Goal: Obtain resource: Download file/media

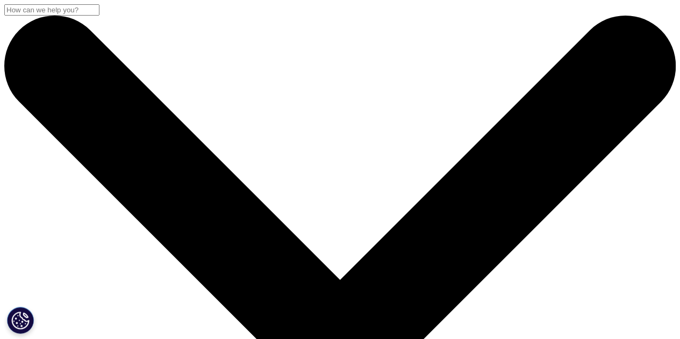
drag, startPoint x: 151, startPoint y: 181, endPoint x: 231, endPoint y: 226, distance: 91.7
copy div "Informe de Tendencias del Mercado Farmacéutico"
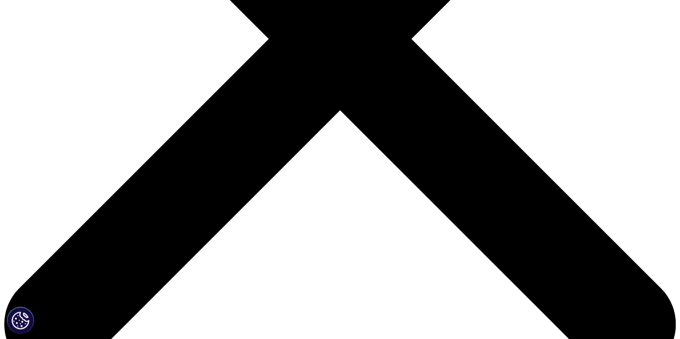
scroll to position [376, 0]
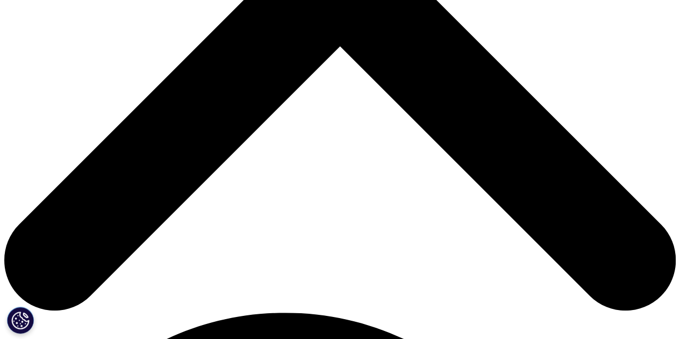
drag, startPoint x: 451, startPoint y: 103, endPoint x: 561, endPoint y: 118, distance: 111.8
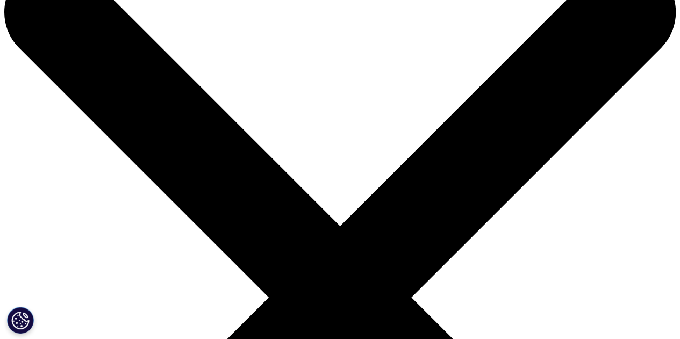
scroll to position [0, 0]
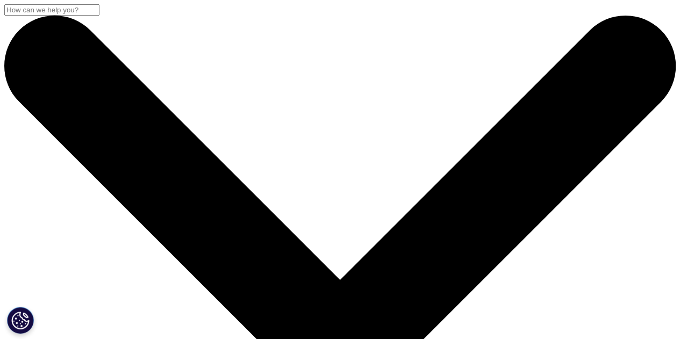
drag, startPoint x: 126, startPoint y: 231, endPoint x: 287, endPoint y: 232, distance: 160.8
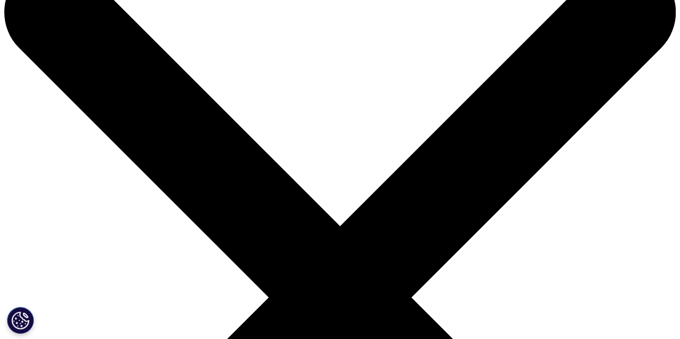
drag, startPoint x: 188, startPoint y: 223, endPoint x: 280, endPoint y: 221, distance: 91.4
drag, startPoint x: 79, startPoint y: 235, endPoint x: 94, endPoint y: 235, distance: 14.5
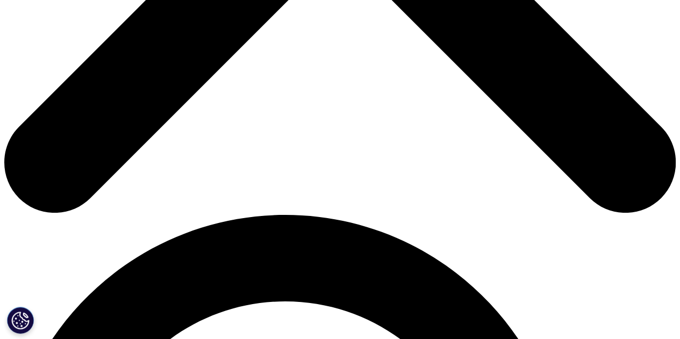
scroll to position [580, 0]
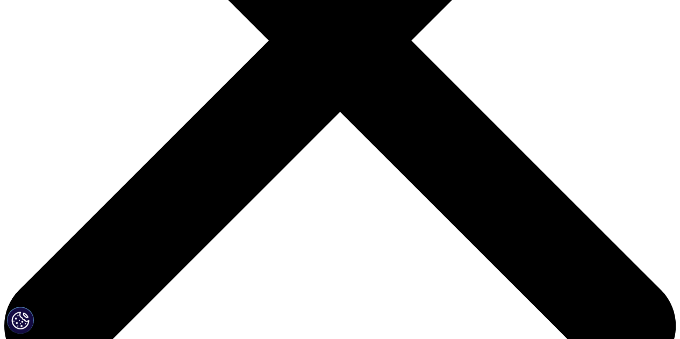
scroll to position [149, 0]
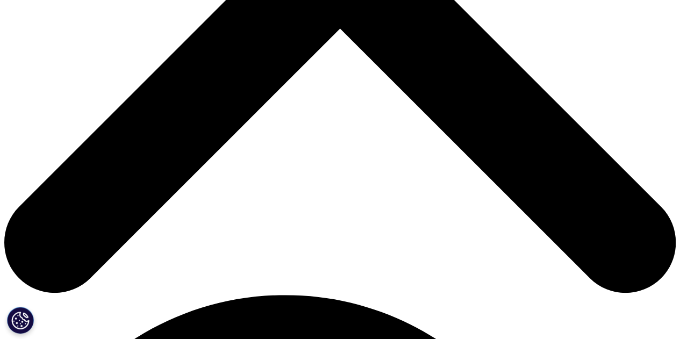
scroll to position [484, 0]
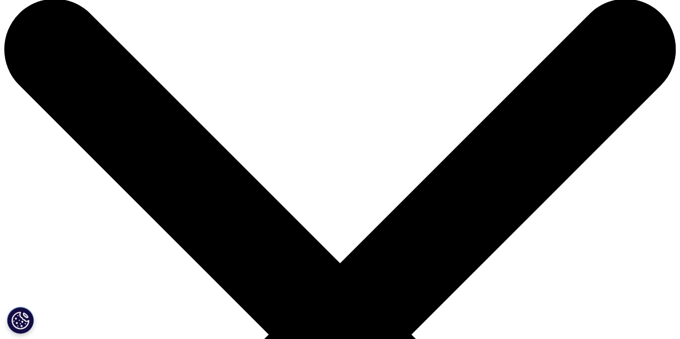
scroll to position [0, 0]
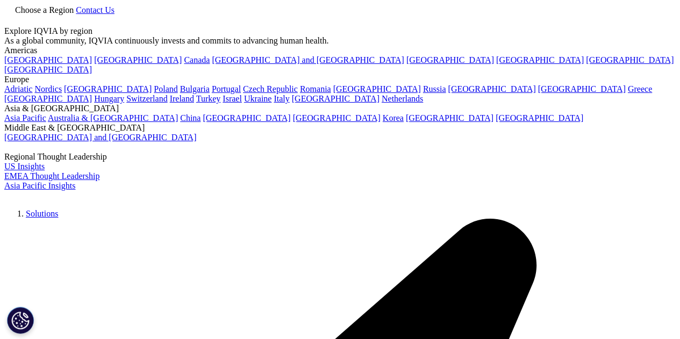
scroll to position [323, 0]
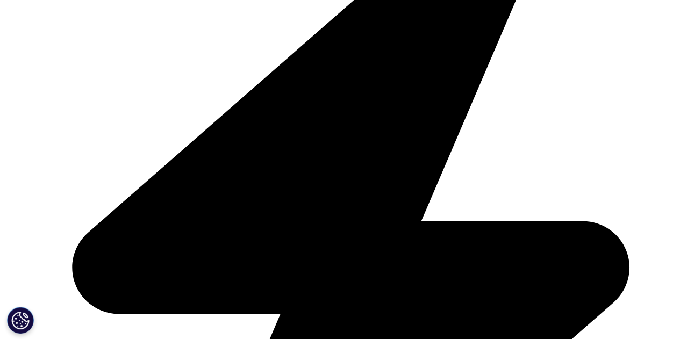
drag, startPoint x: 459, startPoint y: 223, endPoint x: 578, endPoint y: 220, distance: 118.8
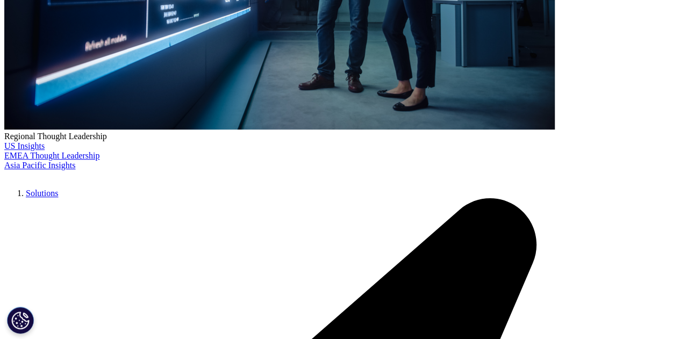
click at [549, 222] on p "Descarga el informe de Evolución del Mercado de la Farmacia Española con datos …" at bounding box center [527, 216] width 261 height 32
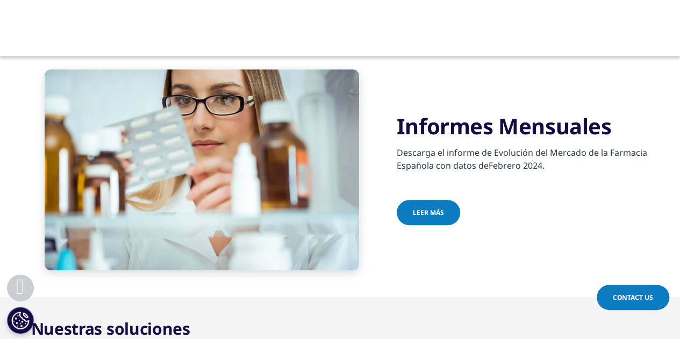
scroll to position [376, 0]
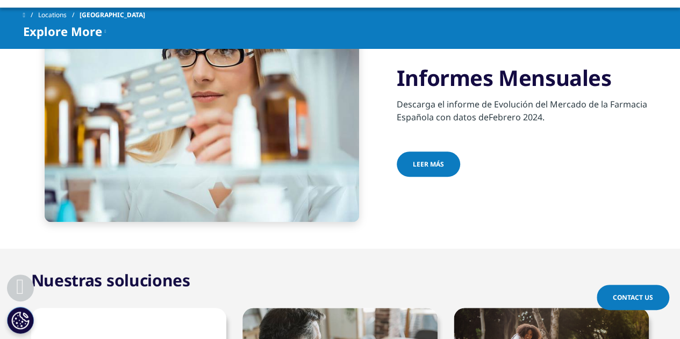
click at [437, 165] on span "Leer más" at bounding box center [428, 164] width 31 height 9
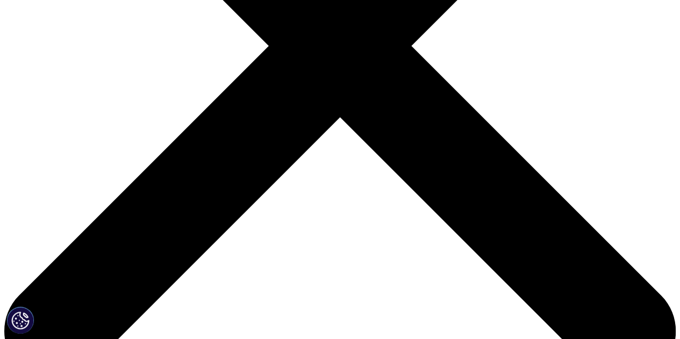
scroll to position [323, 0]
